Goal: Information Seeking & Learning: Learn about a topic

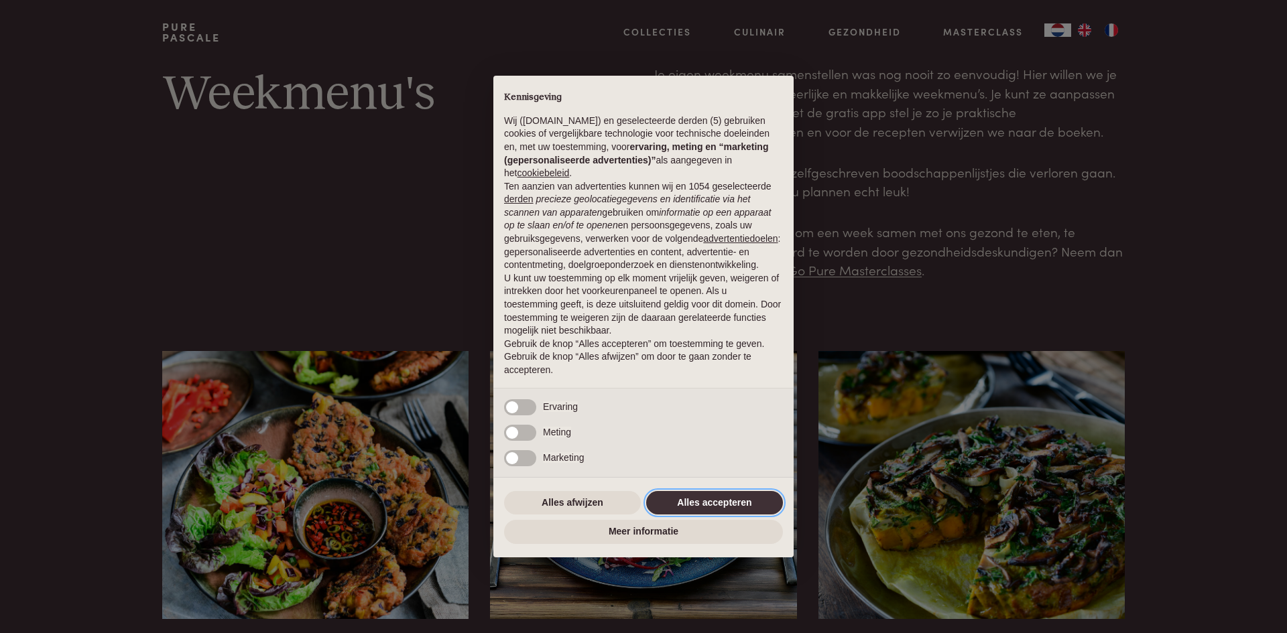
click at [749, 504] on button "Alles accepteren" at bounding box center [714, 503] width 137 height 24
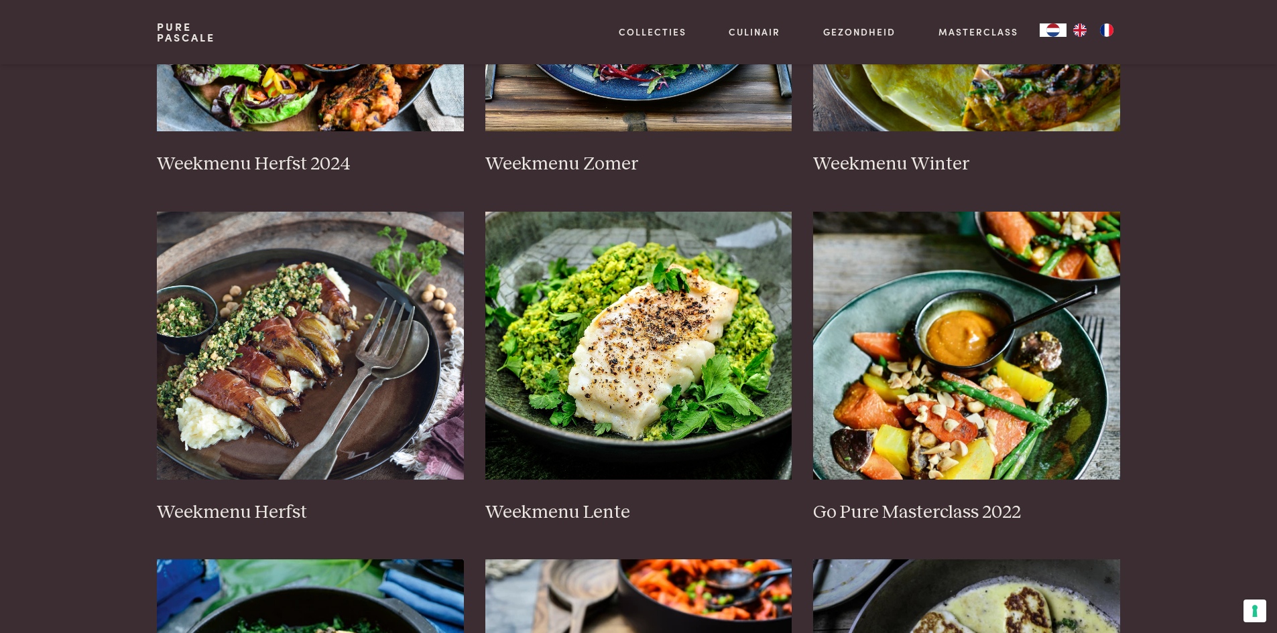
scroll to position [536, 0]
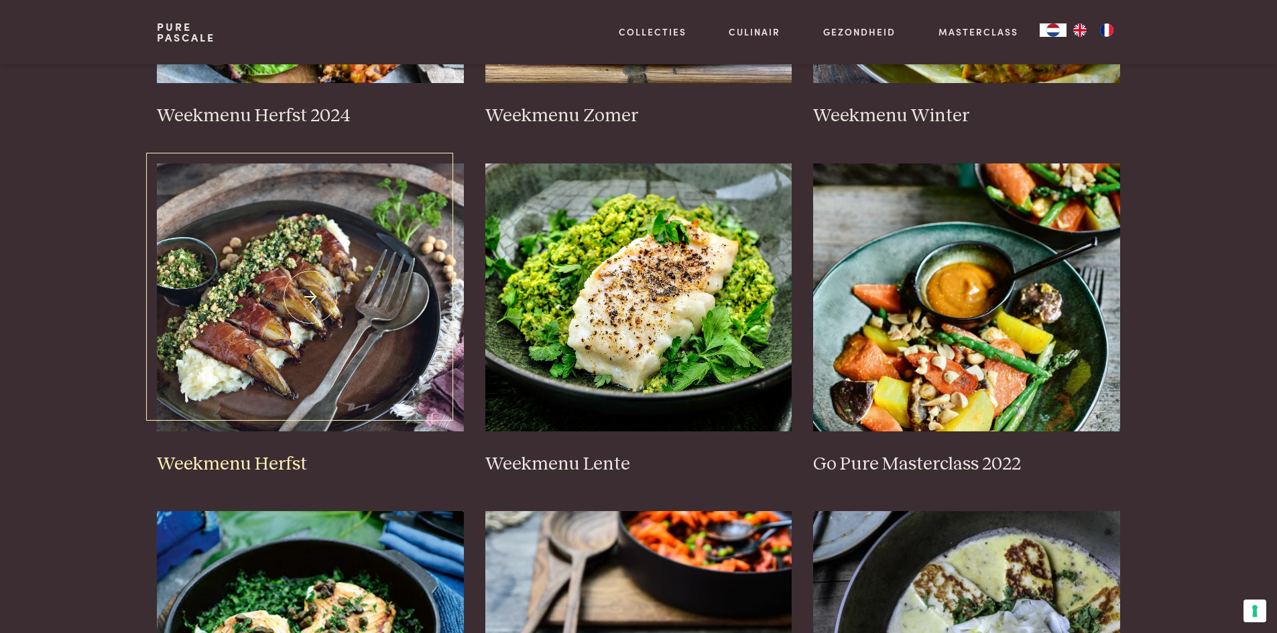
click at [222, 450] on link "Weekmenu Herfst" at bounding box center [310, 320] width 307 height 312
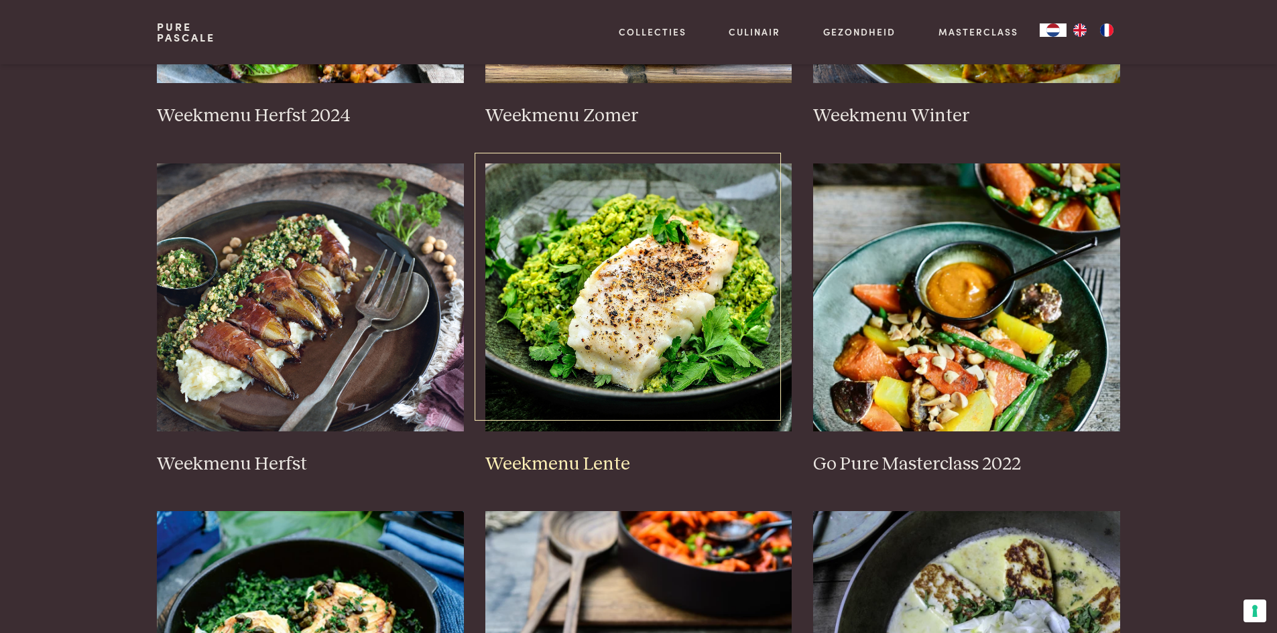
click at [615, 320] on img at bounding box center [638, 298] width 307 height 268
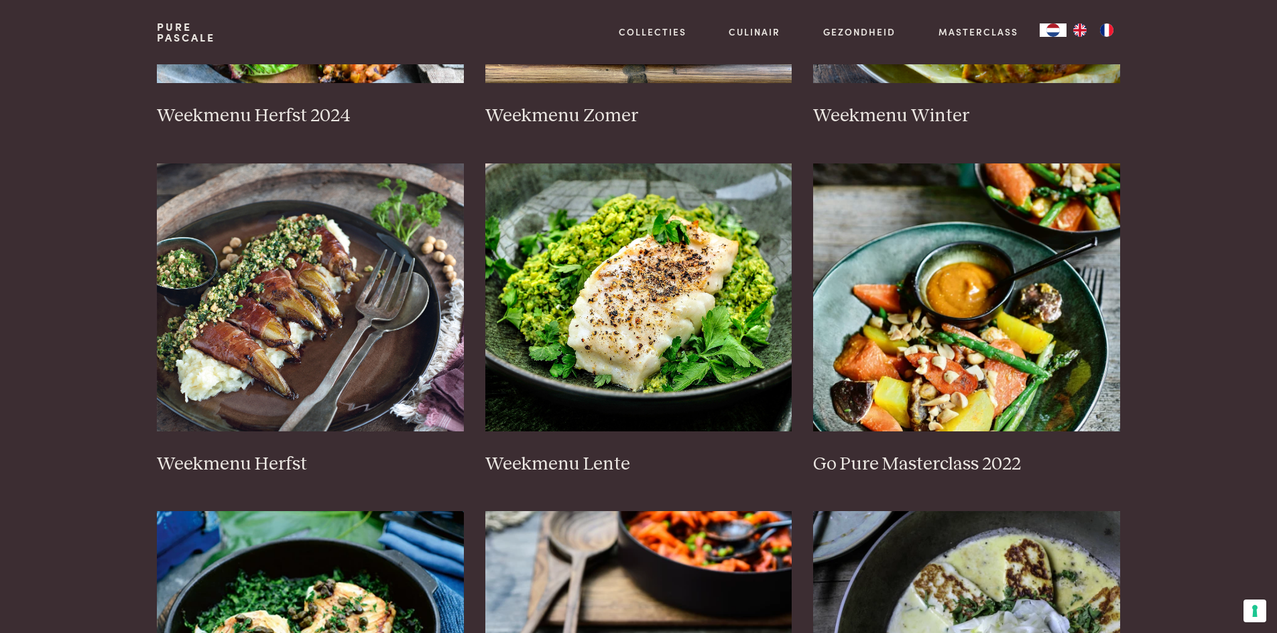
scroll to position [0, 0]
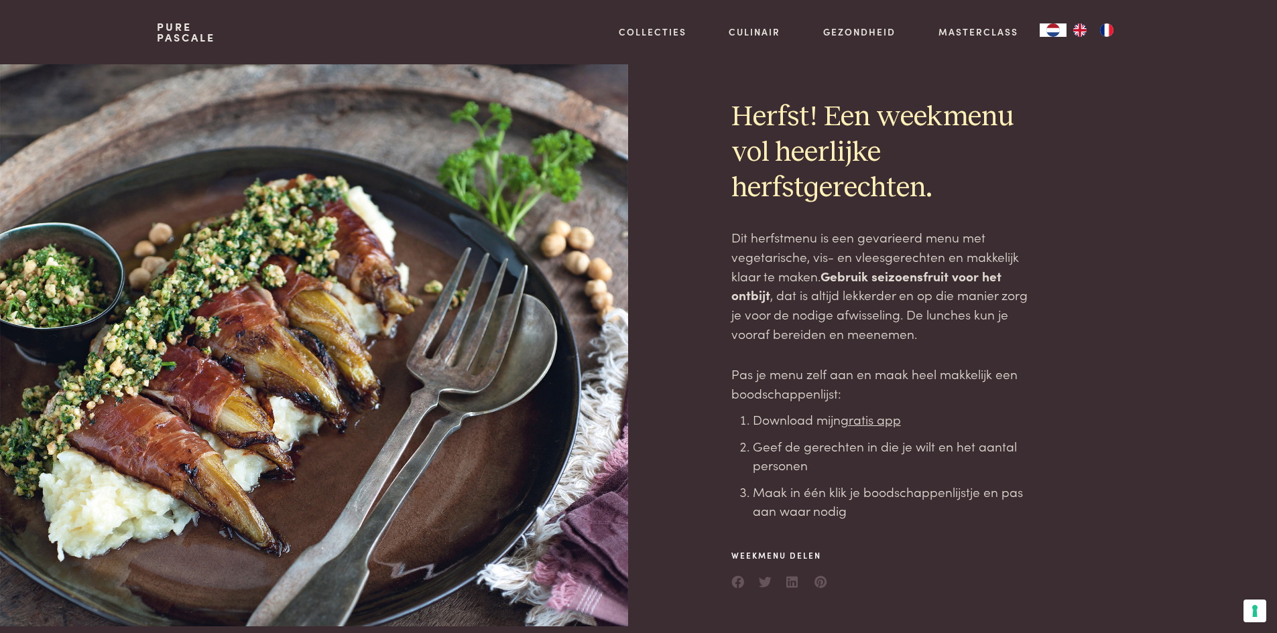
click at [867, 423] on u "gratis app" at bounding box center [870, 419] width 60 height 18
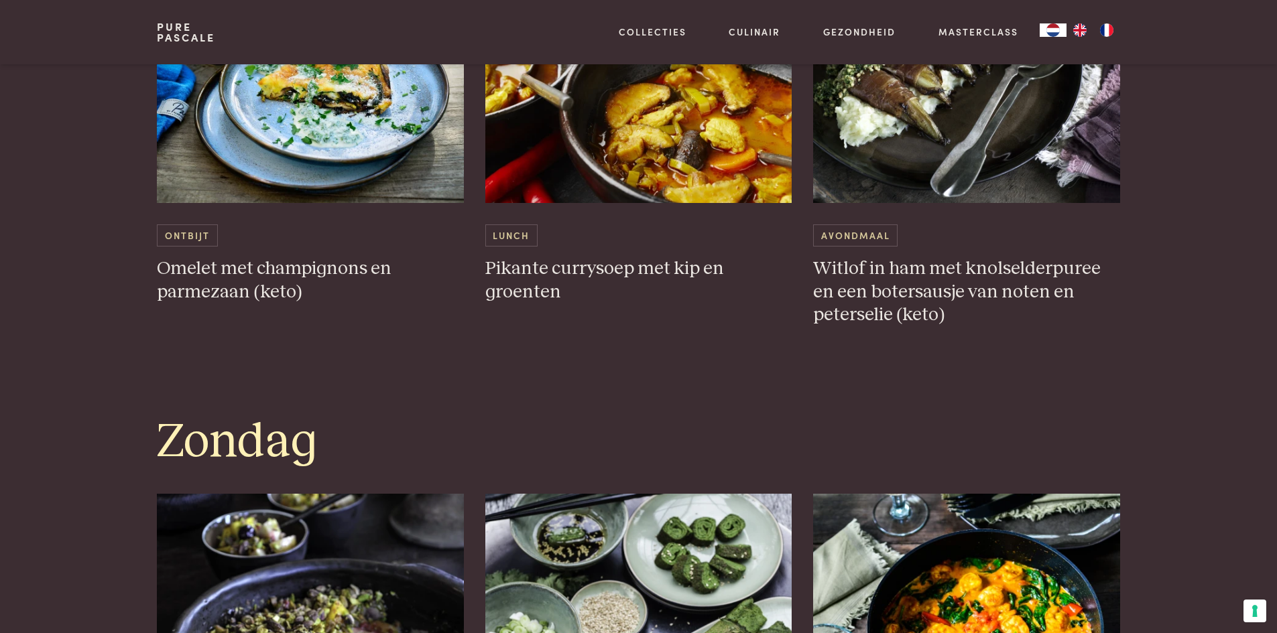
scroll to position [3619, 0]
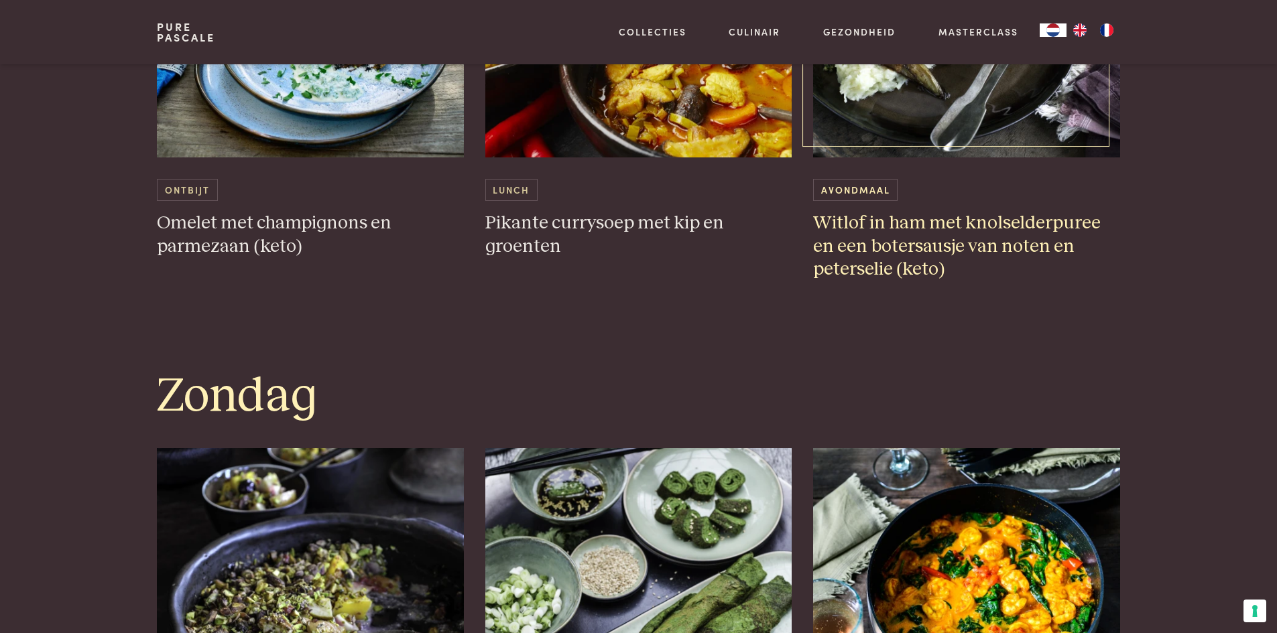
click at [905, 135] on img at bounding box center [966, 23] width 307 height 268
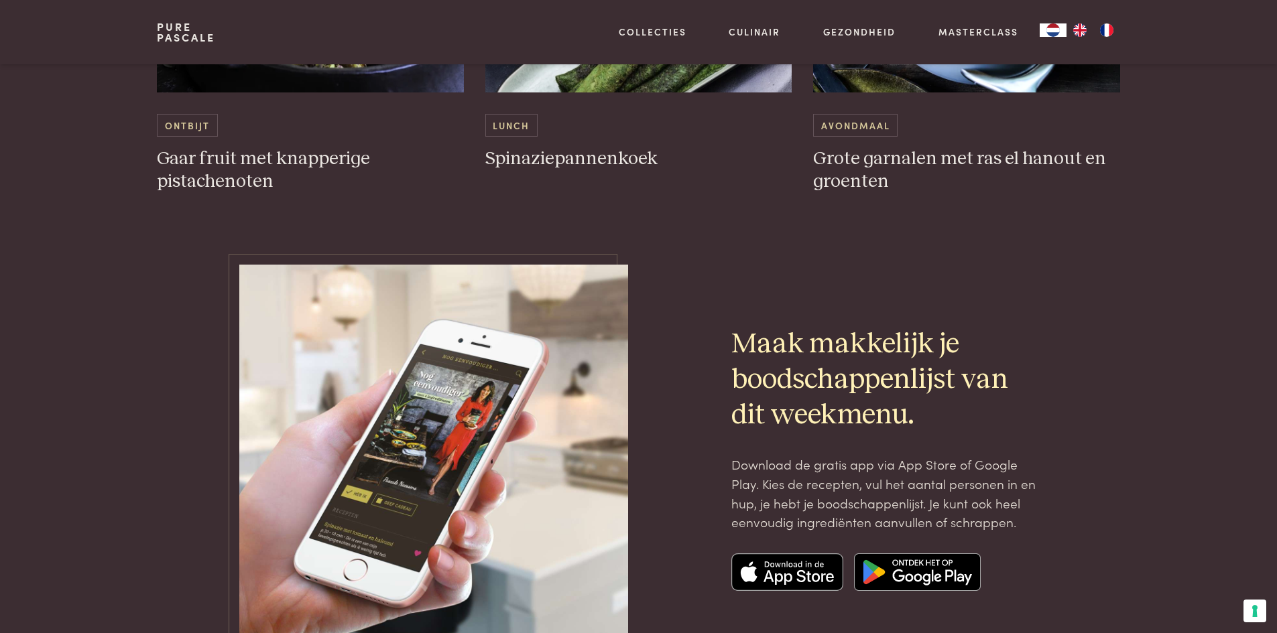
scroll to position [4356, 0]
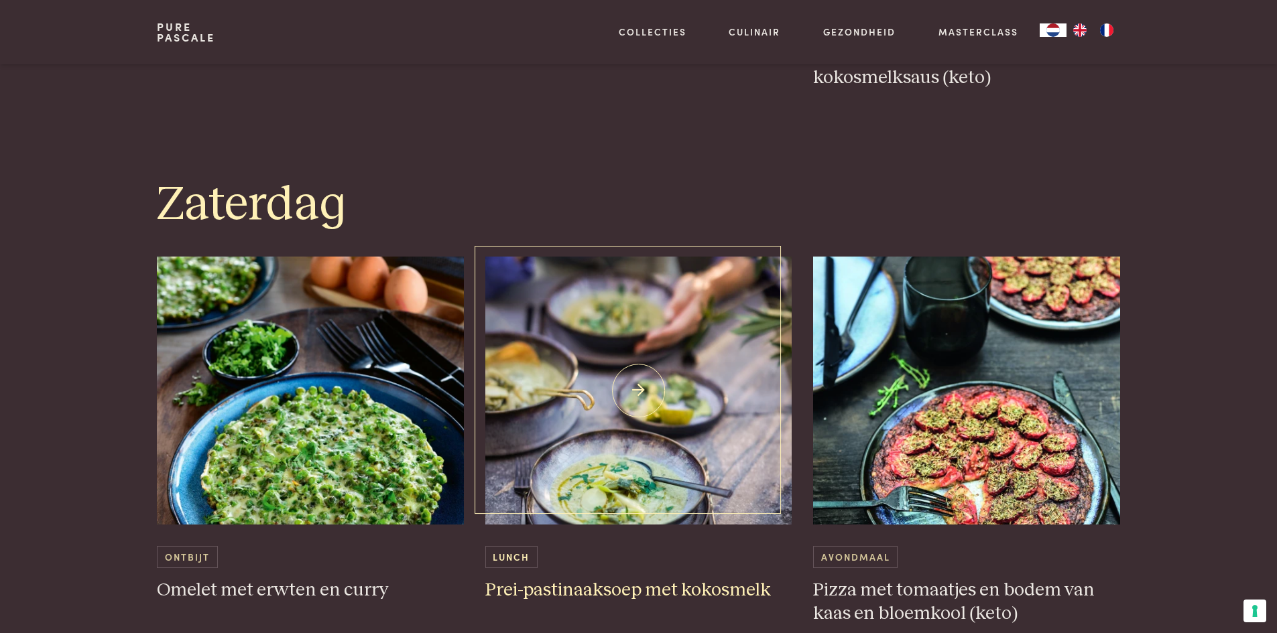
scroll to position [3284, 0]
